Goal: Information Seeking & Learning: Learn about a topic

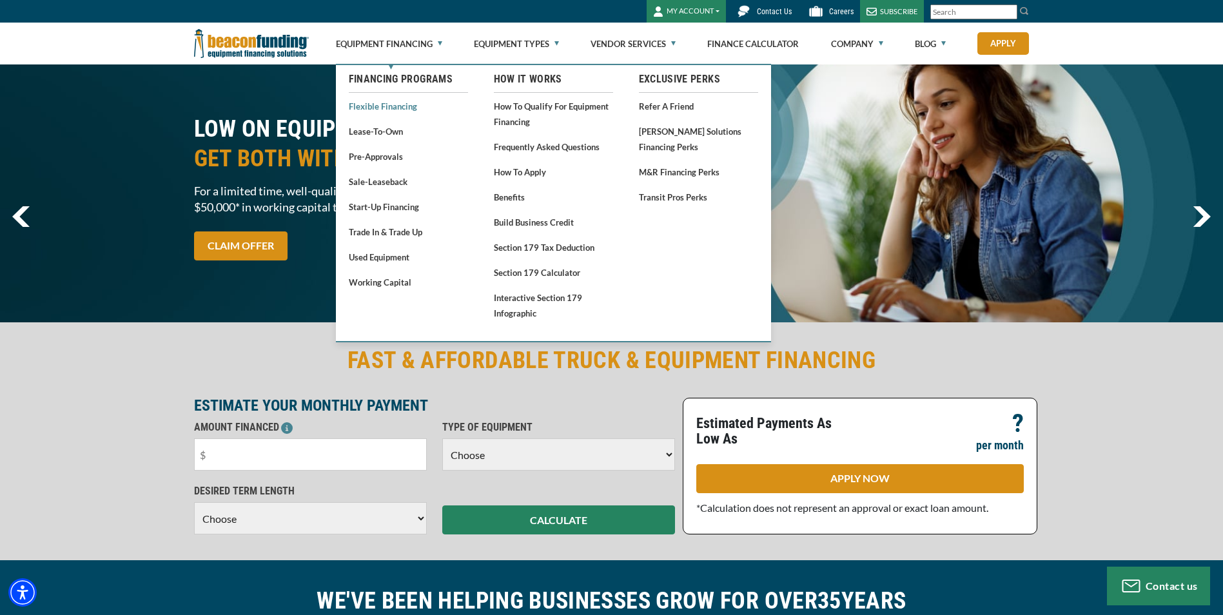
click at [375, 104] on link "Flexible Financing" at bounding box center [408, 106] width 119 height 16
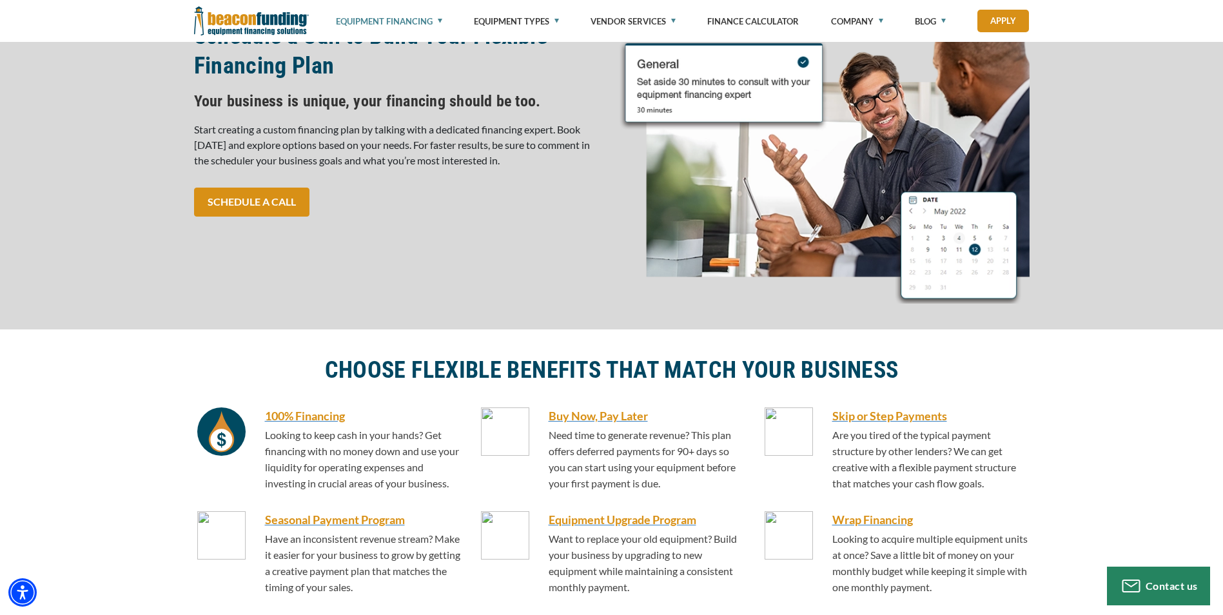
scroll to position [580, 0]
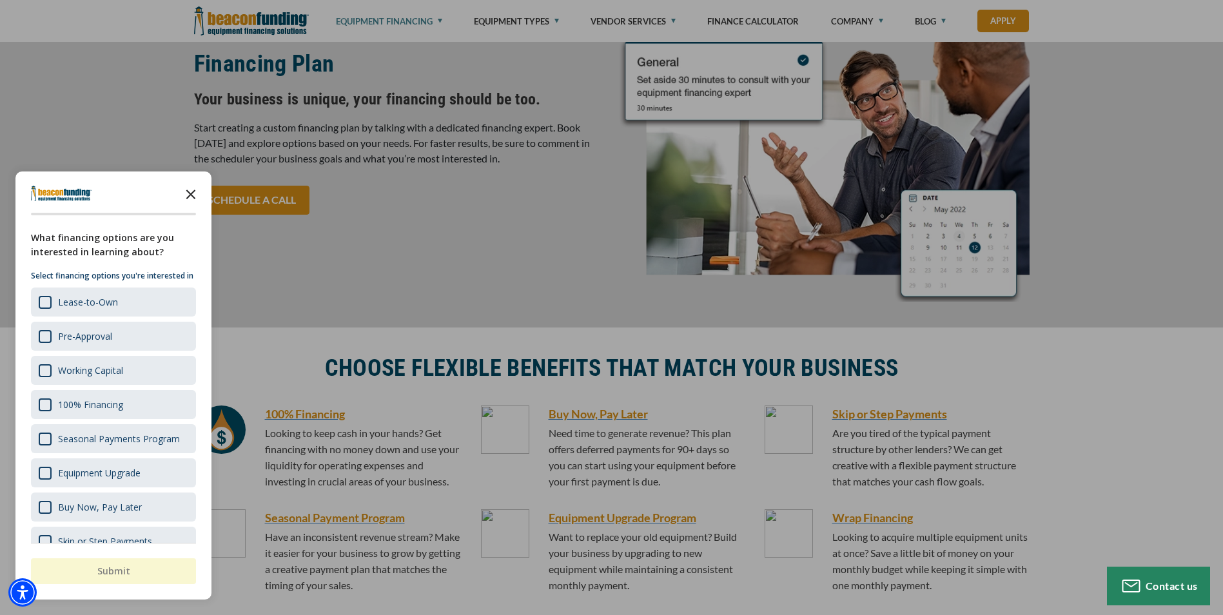
click at [191, 190] on icon "Close the survey" at bounding box center [191, 194] width 26 height 26
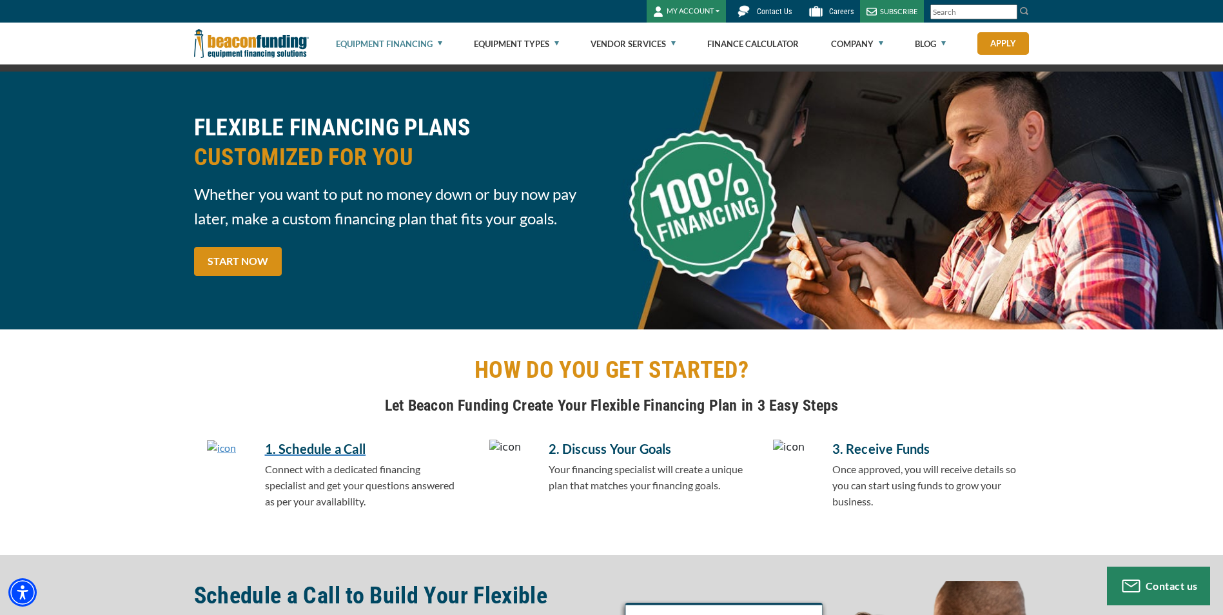
scroll to position [0, 0]
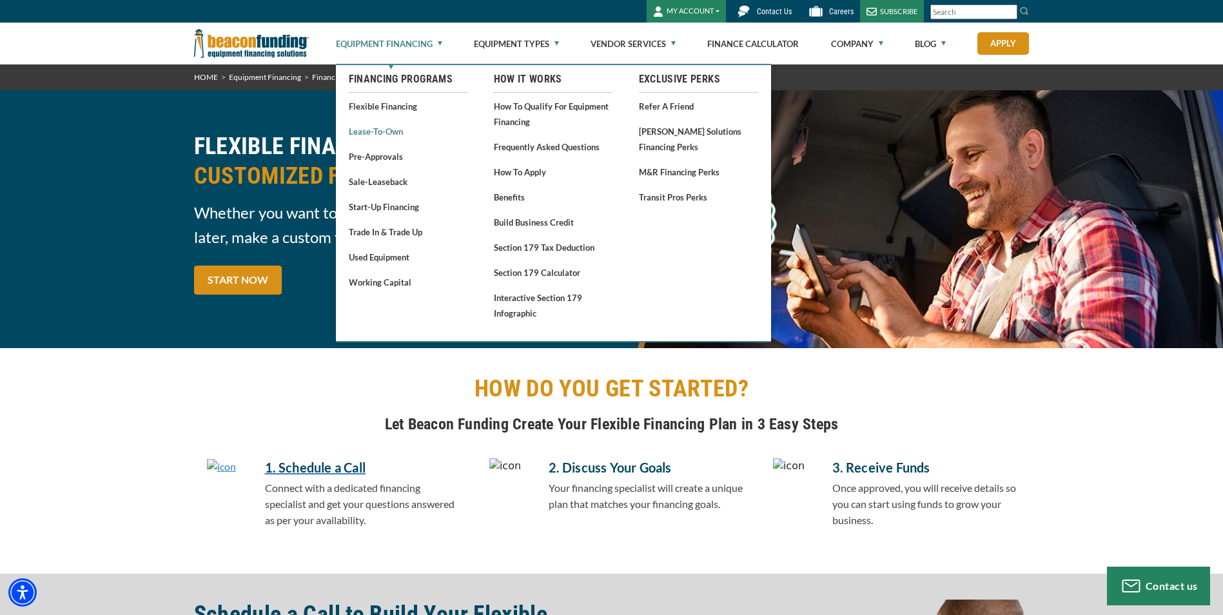
click at [370, 132] on link "Lease-To-Own" at bounding box center [408, 131] width 119 height 16
